Goal: Task Accomplishment & Management: Manage account settings

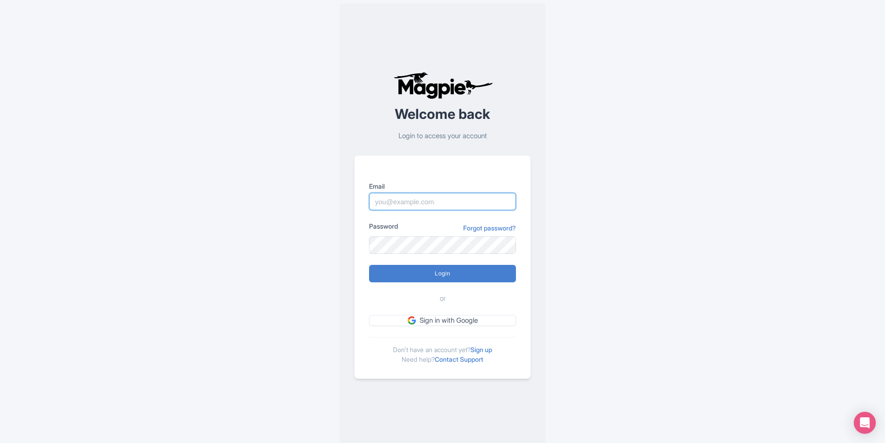
type input "[PERSON_NAME][EMAIL_ADDRESS][PERSON_NAME][DOMAIN_NAME]"
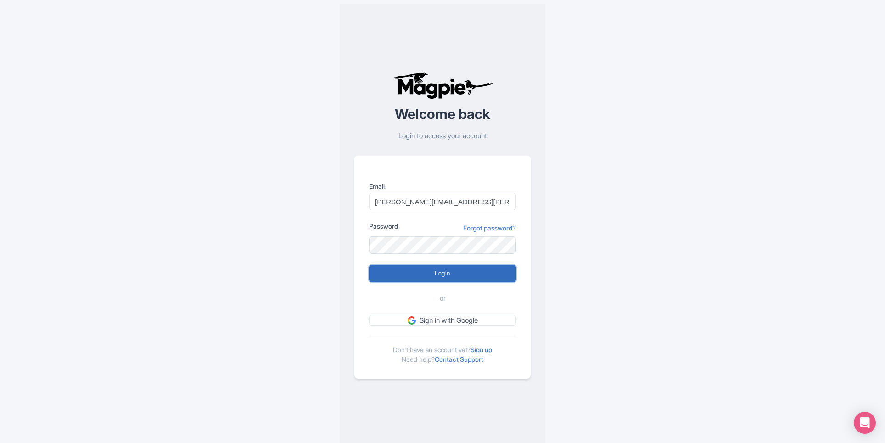
click at [452, 270] on input "Login" at bounding box center [442, 273] width 147 height 17
type input "Logging in..."
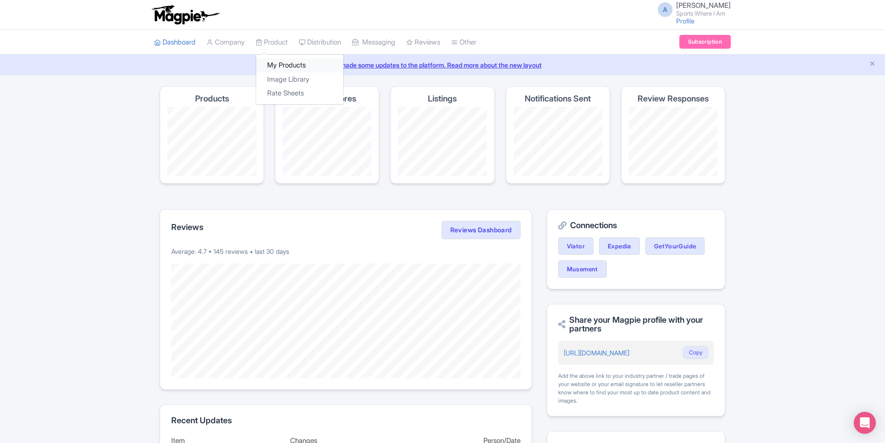
click at [272, 65] on link "My Products" at bounding box center [299, 65] width 87 height 14
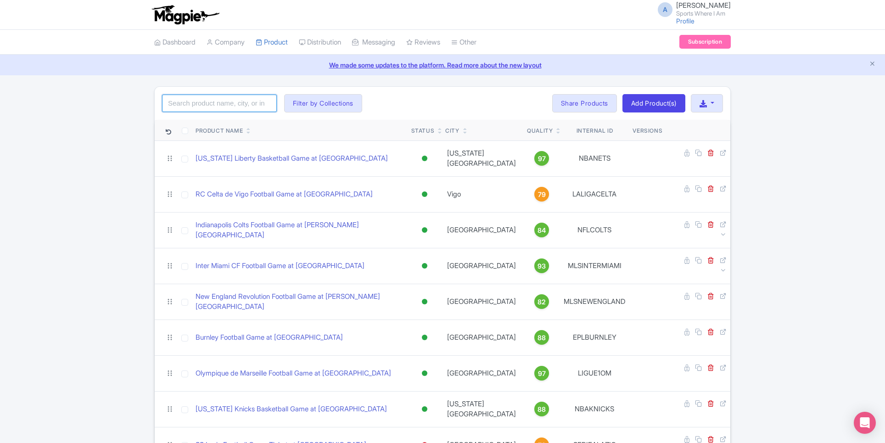
click at [209, 103] on input "search" at bounding box center [219, 103] width 115 height 17
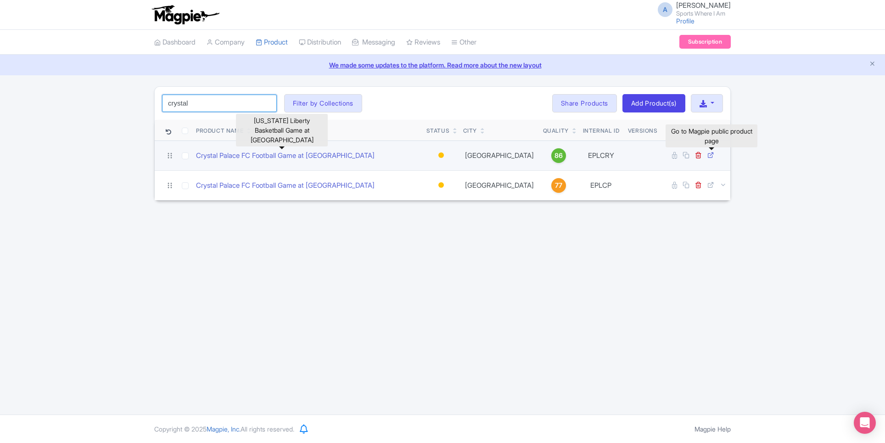
type input "crystal"
click at [712, 156] on icon at bounding box center [710, 155] width 7 height 7
click at [708, 152] on icon at bounding box center [710, 155] width 7 height 7
